Goal: Task Accomplishment & Management: Manage account settings

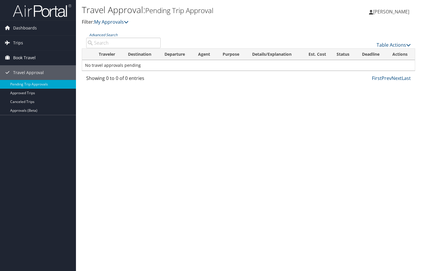
click at [25, 57] on span "Book Travel" at bounding box center [24, 57] width 22 height 15
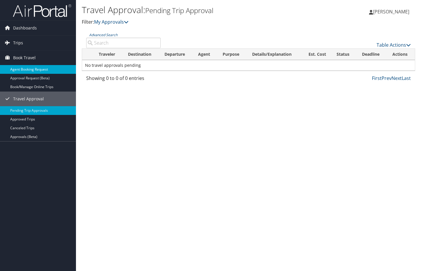
click at [27, 67] on link "Agent Booking Request" at bounding box center [38, 69] width 76 height 9
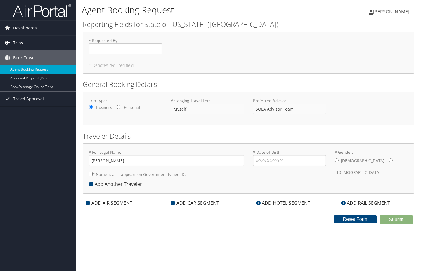
click at [16, 43] on span "Trips" at bounding box center [18, 43] width 10 height 15
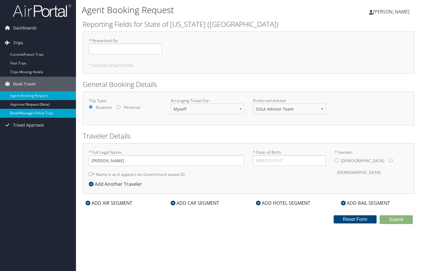
click at [34, 112] on link "Book/Manage Online Trips" at bounding box center [38, 113] width 76 height 9
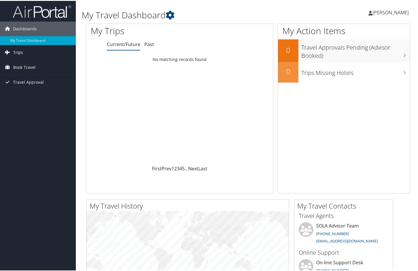
click at [31, 50] on link "Trips" at bounding box center [38, 51] width 76 height 15
click at [20, 65] on link "Current/Future Trips" at bounding box center [38, 63] width 76 height 9
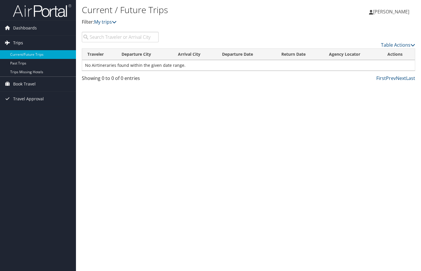
click at [20, 37] on span "Trips" at bounding box center [18, 43] width 10 height 15
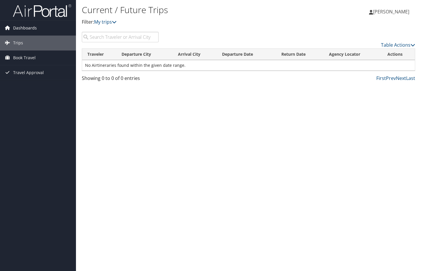
click at [21, 34] on span "Dashboards" at bounding box center [25, 28] width 24 height 15
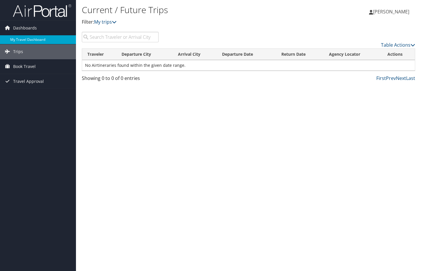
click at [21, 42] on link "My Travel Dashboard" at bounding box center [38, 39] width 76 height 9
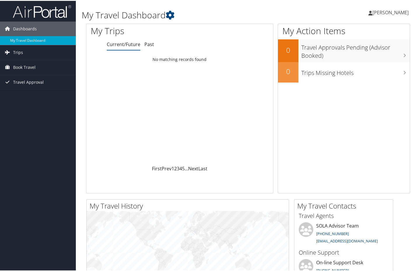
click at [143, 51] on div "My Trips Current/Future Past Loading... No matching records found First Prev 1 …" at bounding box center [179, 108] width 187 height 170
click at [149, 43] on link "Past" at bounding box center [149, 43] width 10 height 6
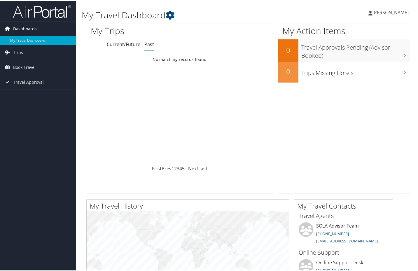
click at [9, 29] on icon at bounding box center [7, 27] width 9 height 9
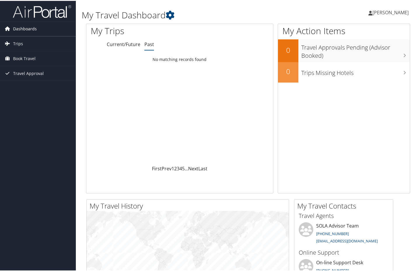
click at [42, 30] on link "Dashboards" at bounding box center [38, 28] width 76 height 15
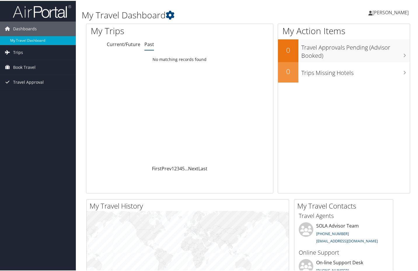
click at [22, 38] on link "My Travel Dashboard" at bounding box center [38, 39] width 76 height 9
click at [28, 51] on link "Trips" at bounding box center [38, 51] width 76 height 15
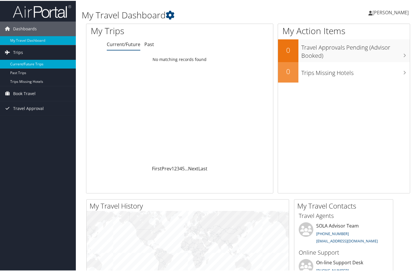
click at [24, 62] on link "Current/Future Trips" at bounding box center [38, 63] width 76 height 9
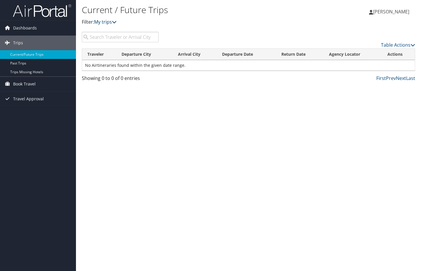
click at [110, 23] on link "My trips" at bounding box center [105, 22] width 22 height 6
click at [31, 83] on span "Book Travel" at bounding box center [24, 84] width 22 height 15
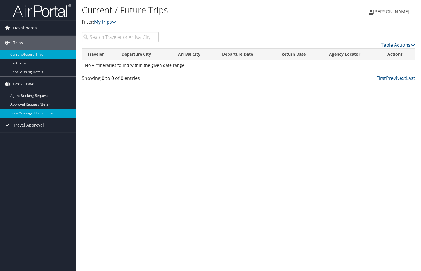
click at [33, 112] on link "Book/Manage Online Trips" at bounding box center [38, 113] width 76 height 9
